Goal: Task Accomplishment & Management: Complete application form

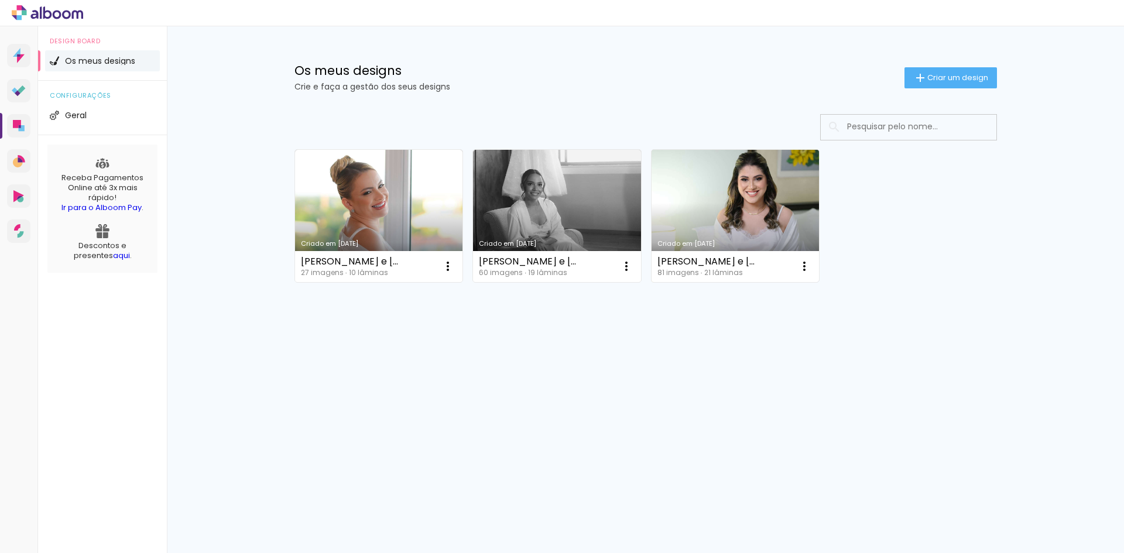
click at [694, 210] on link "Criado em [DATE]" at bounding box center [736, 216] width 168 height 132
click at [950, 80] on span "Criar um design" at bounding box center [957, 78] width 61 height 8
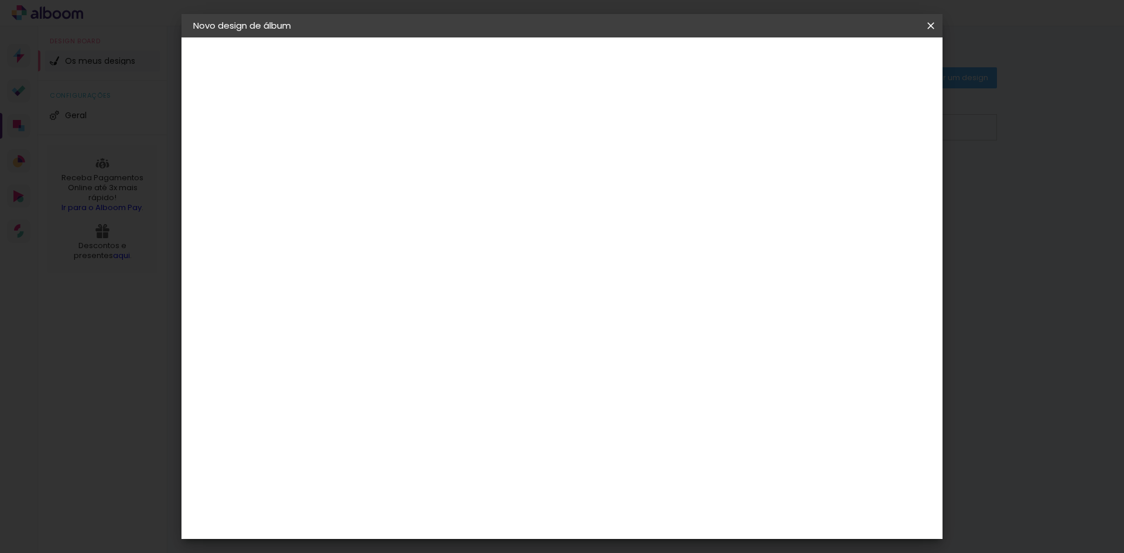
click at [385, 162] on input at bounding box center [385, 157] width 0 height 18
type input "erice"
type paper-input "erice"
click at [385, 159] on input "erice" at bounding box center [385, 157] width 0 height 18
type input "Erice"
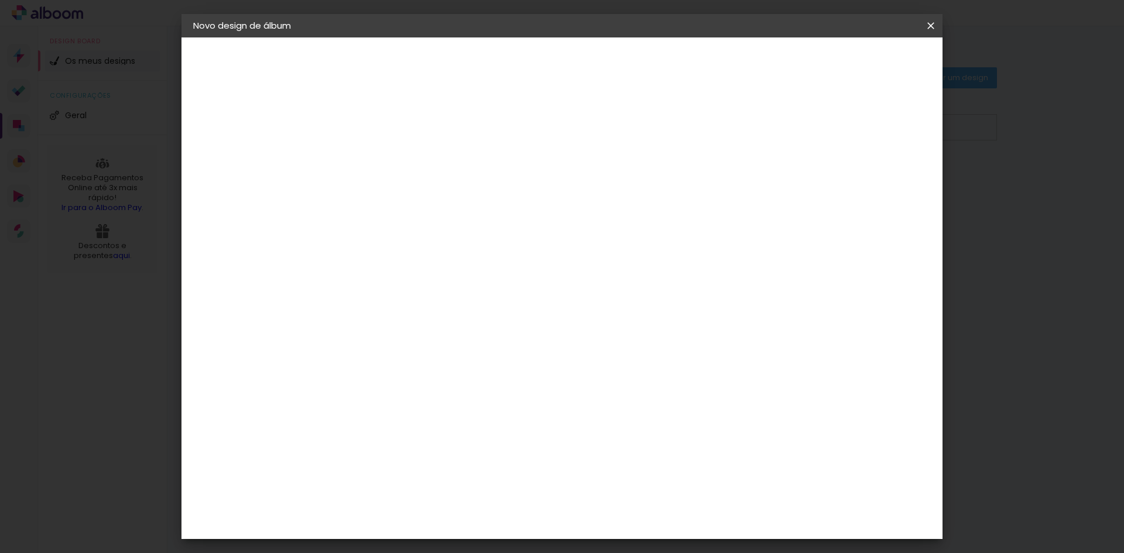
type paper-input "Erice"
click at [385, 166] on div at bounding box center [385, 166] width 0 height 1
click at [385, 160] on input "Erice" at bounding box center [385, 157] width 0 height 18
type input "Erice e Ravid 30x60"
type paper-input "Erice e Ravid 30x60"
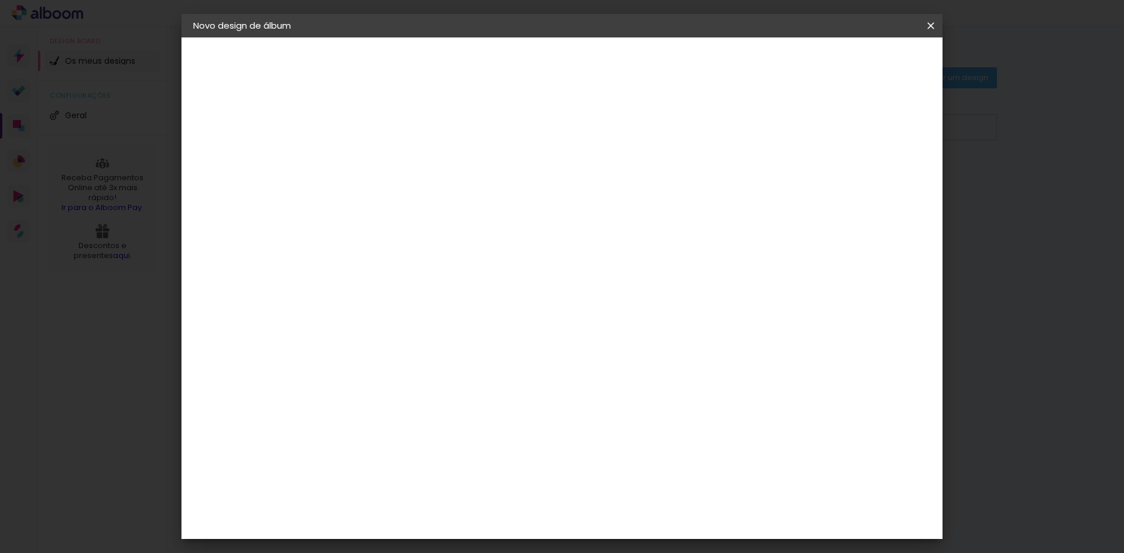
click at [0, 0] on slot "Avançar" at bounding box center [0, 0] width 0 height 0
click at [0, 0] on slot "Tamanho Livre" at bounding box center [0, 0] width 0 height 0
click at [0, 0] on slot "Avançar" at bounding box center [0, 0] width 0 height 0
type input "6"
type paper-input "6"
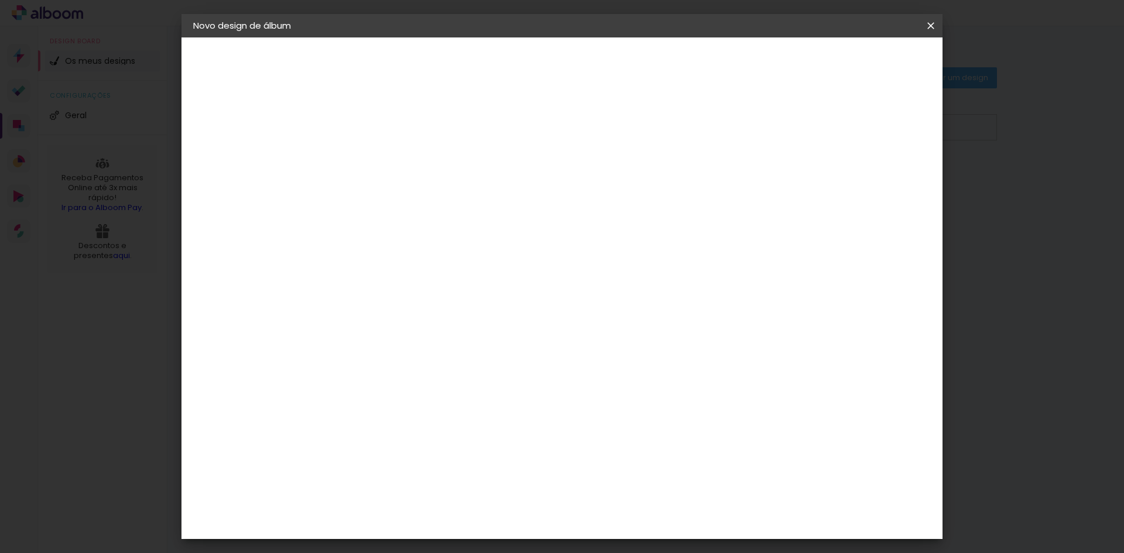
click at [877, 172] on input "6" at bounding box center [870, 177] width 21 height 18
type input "7"
type paper-input "7"
click at [877, 172] on input "7" at bounding box center [867, 177] width 21 height 18
type input "6"
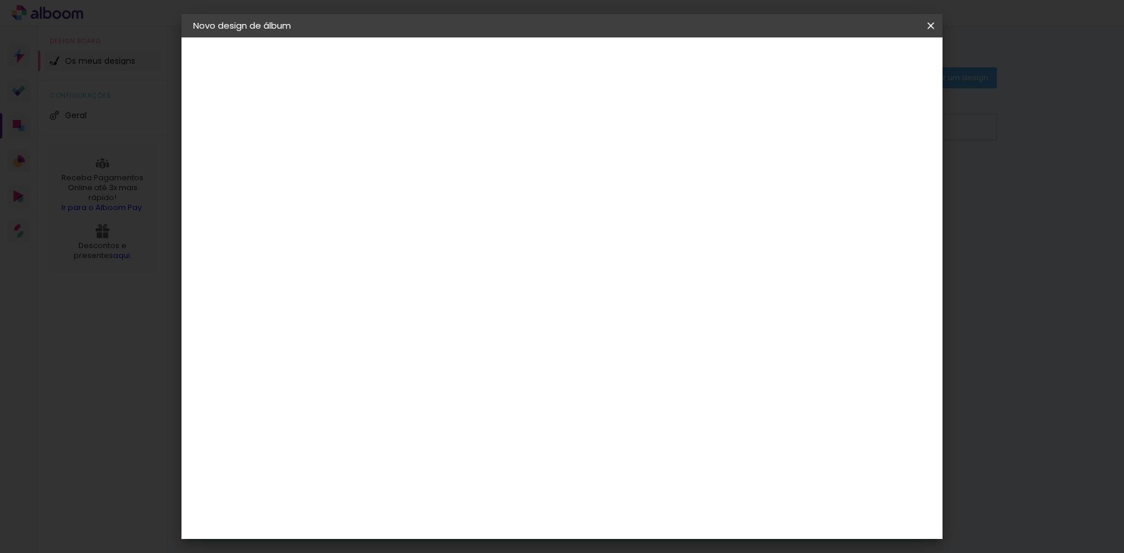
type paper-input "6"
click at [875, 180] on input "6" at bounding box center [867, 177] width 21 height 18
type input "5"
type paper-input "5"
click at [875, 180] on input "5" at bounding box center [868, 177] width 21 height 18
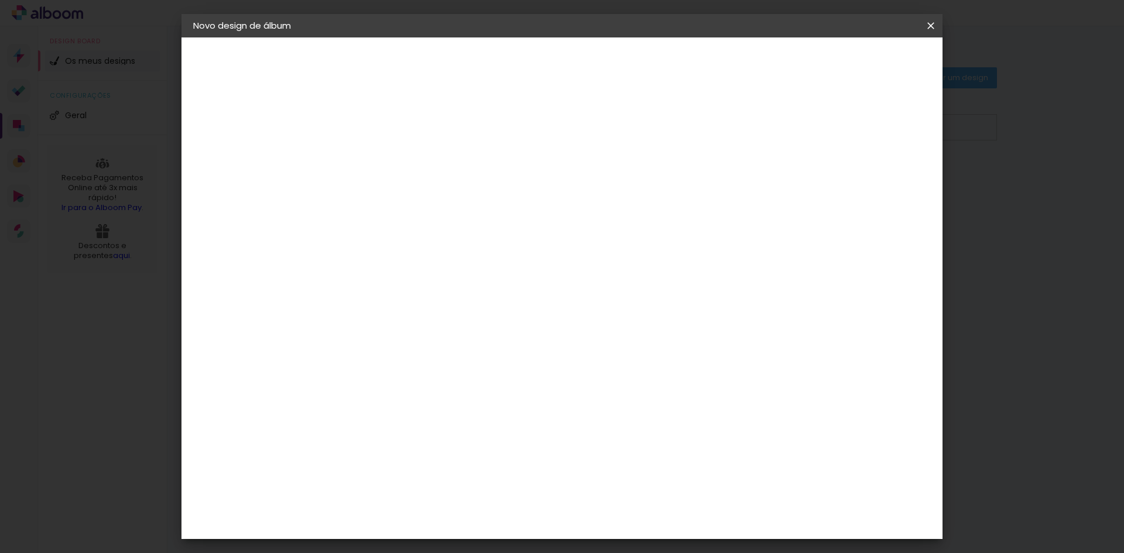
type input "4"
type paper-input "4"
click at [875, 180] on input "4" at bounding box center [872, 177] width 21 height 18
type input "3"
type paper-input "3"
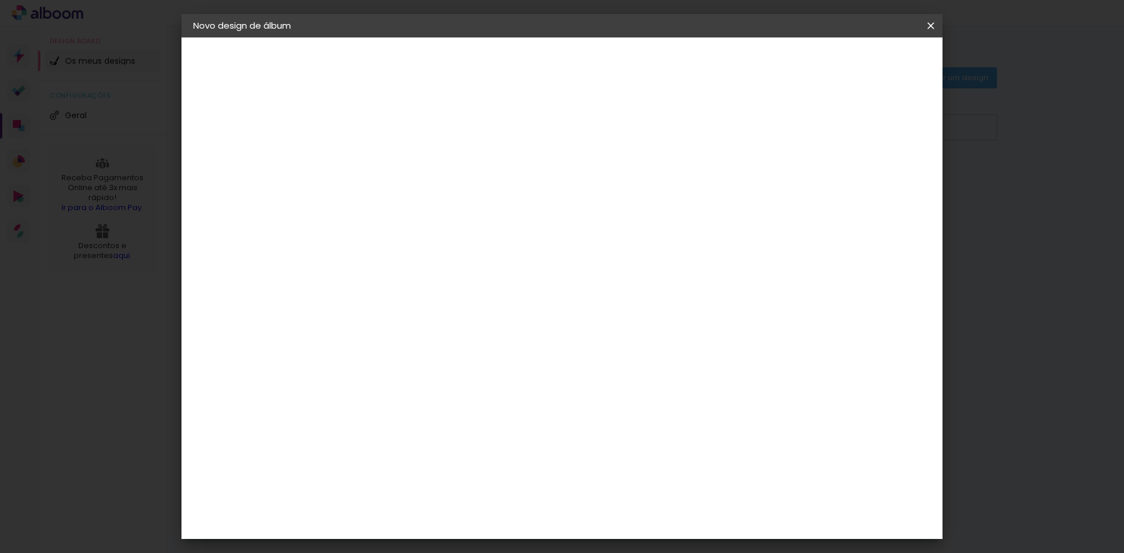
click at [875, 180] on input "3" at bounding box center [872, 177] width 21 height 18
type input "2"
type paper-input "2"
click at [875, 180] on input "2" at bounding box center [873, 177] width 21 height 18
type input "1"
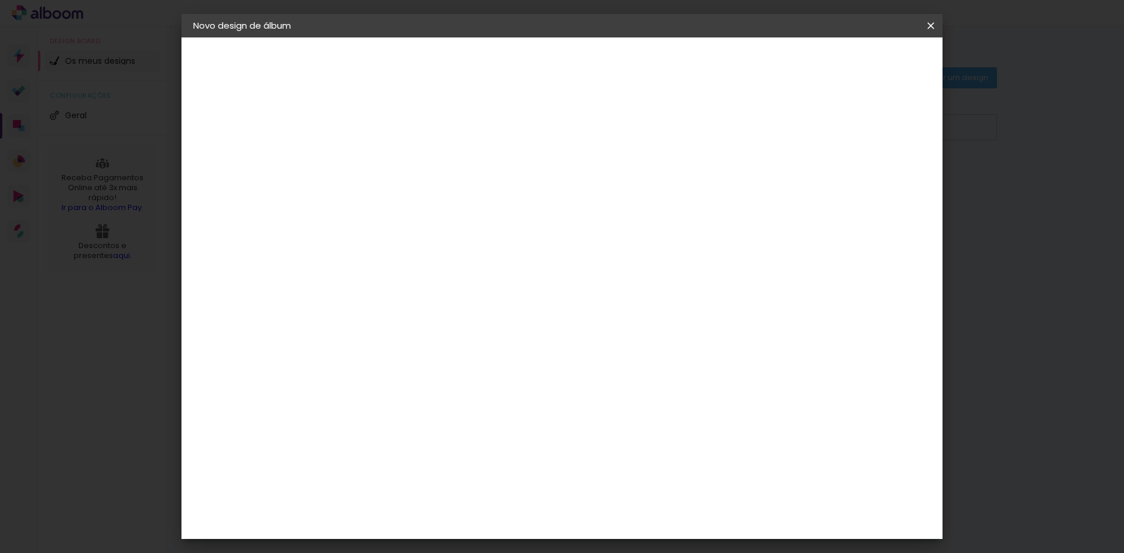
type paper-input "1"
click at [880, 183] on input "1" at bounding box center [876, 177] width 21 height 18
type input "2"
type paper-input "2"
click at [882, 172] on input "2" at bounding box center [876, 177] width 21 height 18
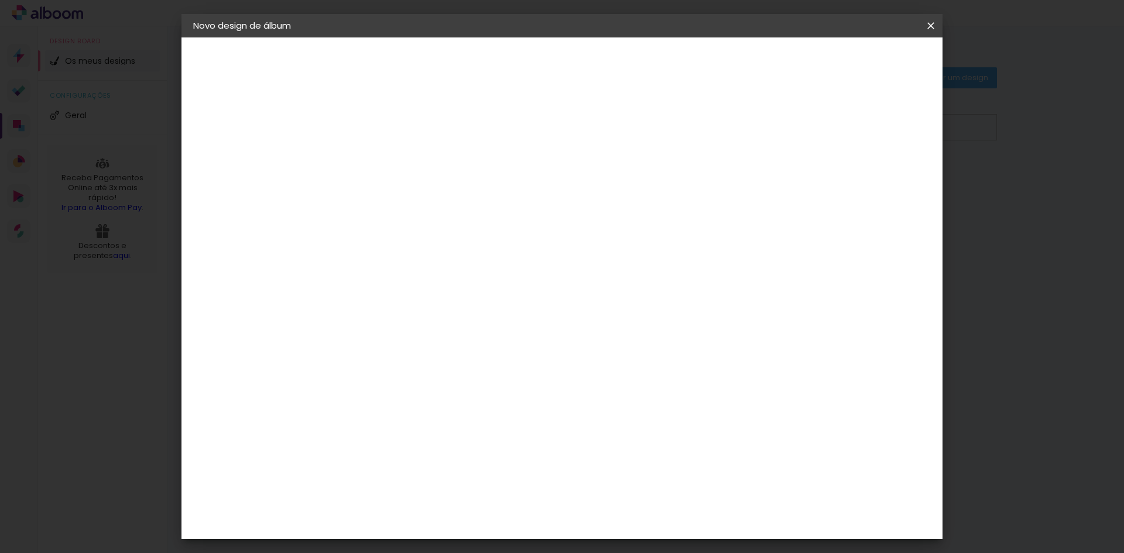
click at [793, 135] on div at bounding box center [788, 134] width 11 height 11
type paper-checkbox "on"
click at [880, 189] on paper-input-container "2 mm" at bounding box center [884, 177] width 47 height 29
type input "1"
type paper-input "1"
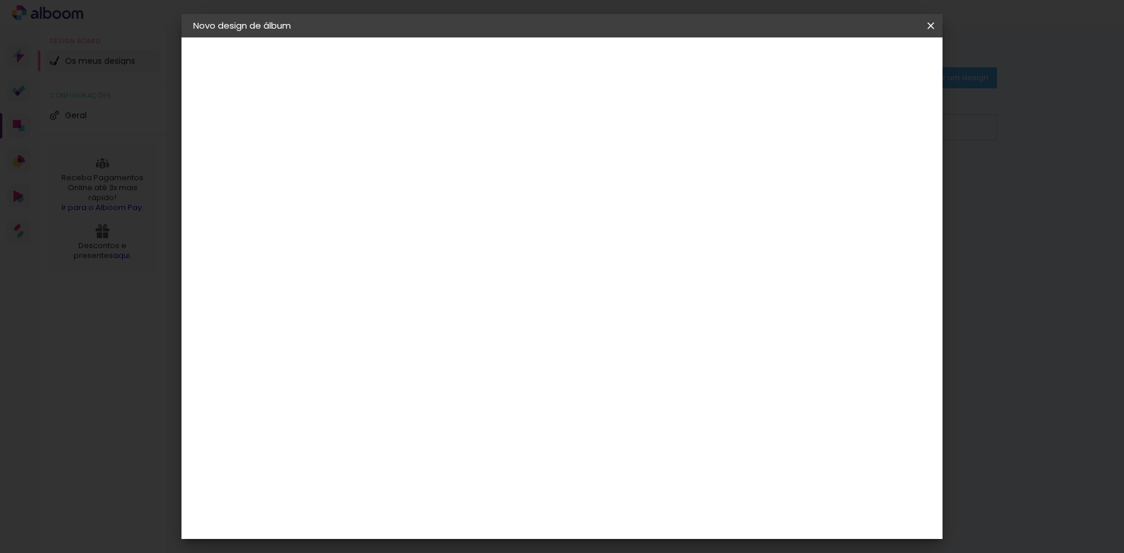
click at [882, 181] on input "1" at bounding box center [876, 177] width 21 height 18
type input "0"
click at [882, 181] on input "0" at bounding box center [876, 177] width 21 height 18
click at [858, 62] on span "Iniciar design" at bounding box center [830, 62] width 53 height 8
